Goal: Check status

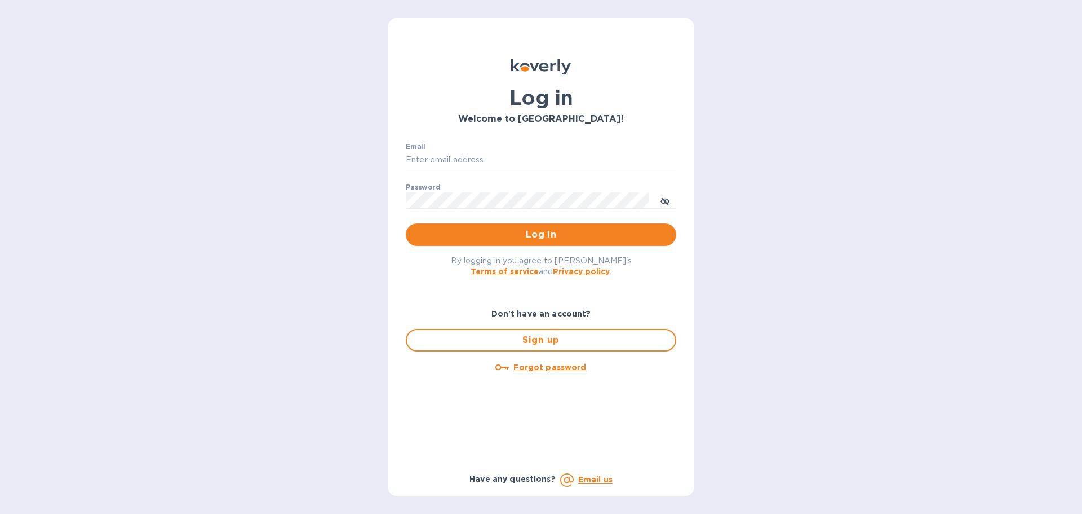
click at [475, 154] on input "Email" at bounding box center [541, 160] width 271 height 17
type input "[PERSON_NAME][EMAIL_ADDRESS][DOMAIN_NAME]"
click at [540, 233] on span "Log in" at bounding box center [541, 235] width 253 height 14
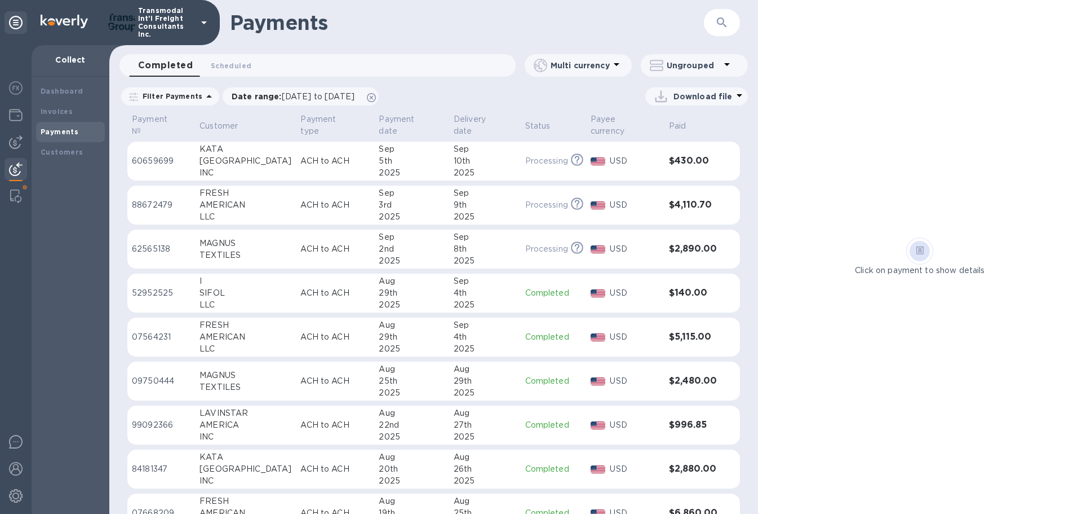
click at [384, 289] on div "29th" at bounding box center [411, 293] width 65 height 12
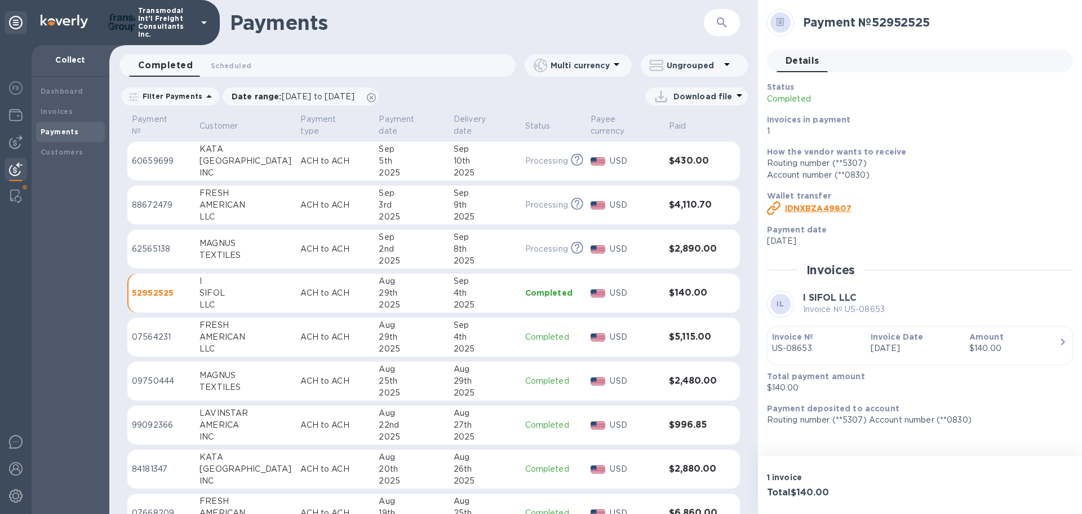
click at [216, 246] on div "MAGNUS" at bounding box center [246, 243] width 92 height 12
